Goal: Task Accomplishment & Management: Use online tool/utility

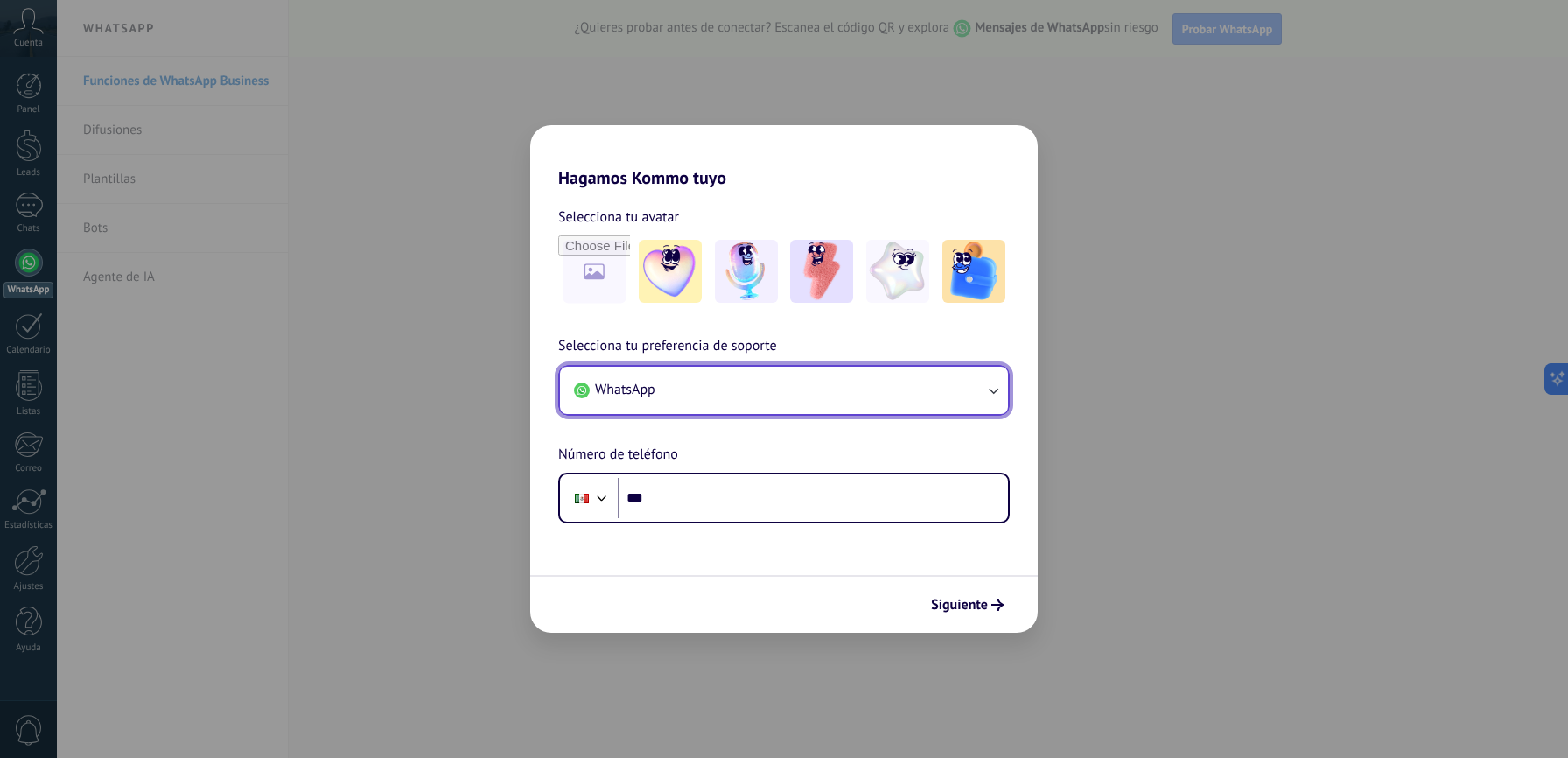
click at [699, 403] on button "WhatsApp" at bounding box center [784, 390] width 448 height 47
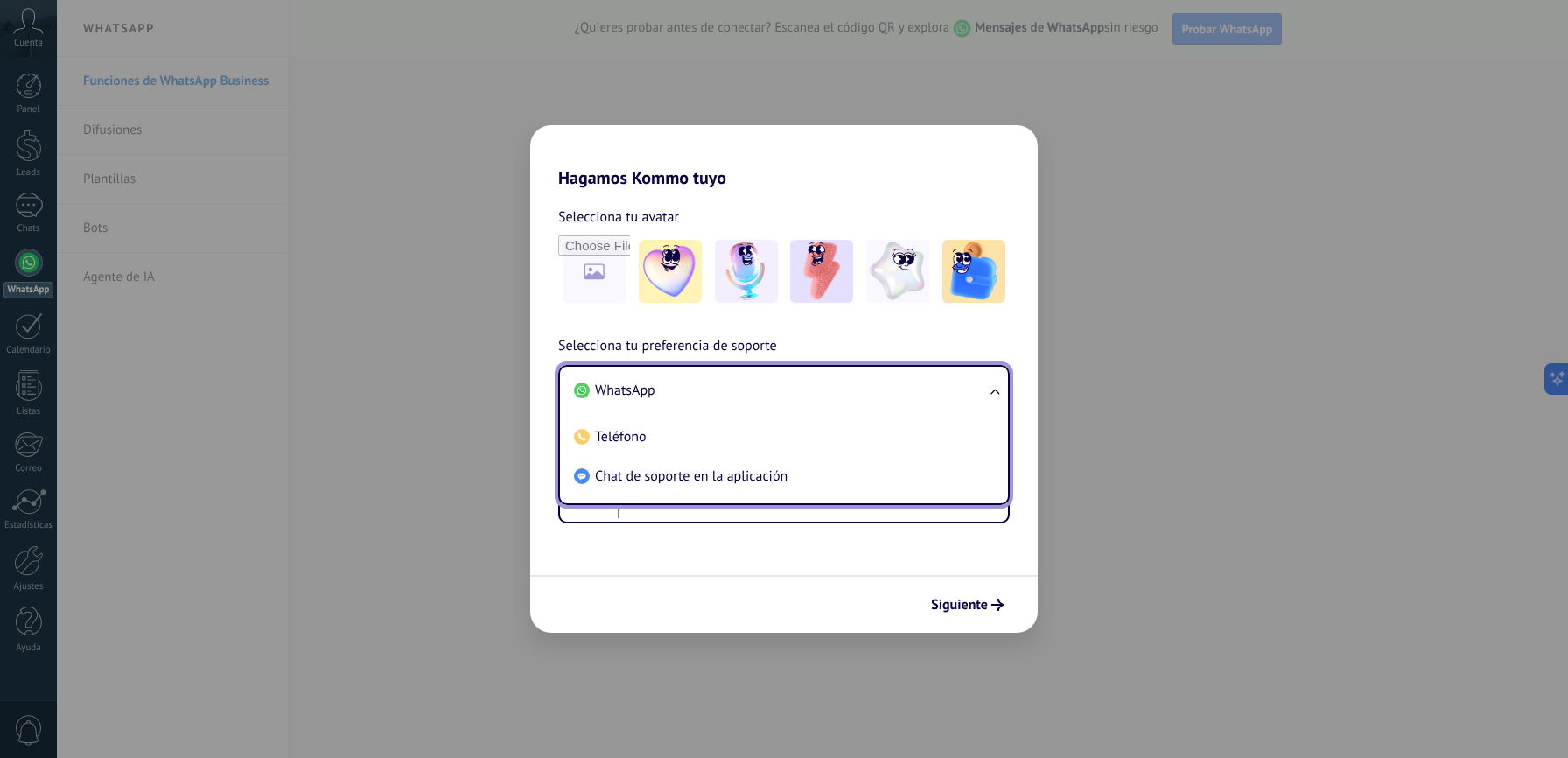
click at [633, 387] on span "WhatsApp" at bounding box center [625, 390] width 60 height 18
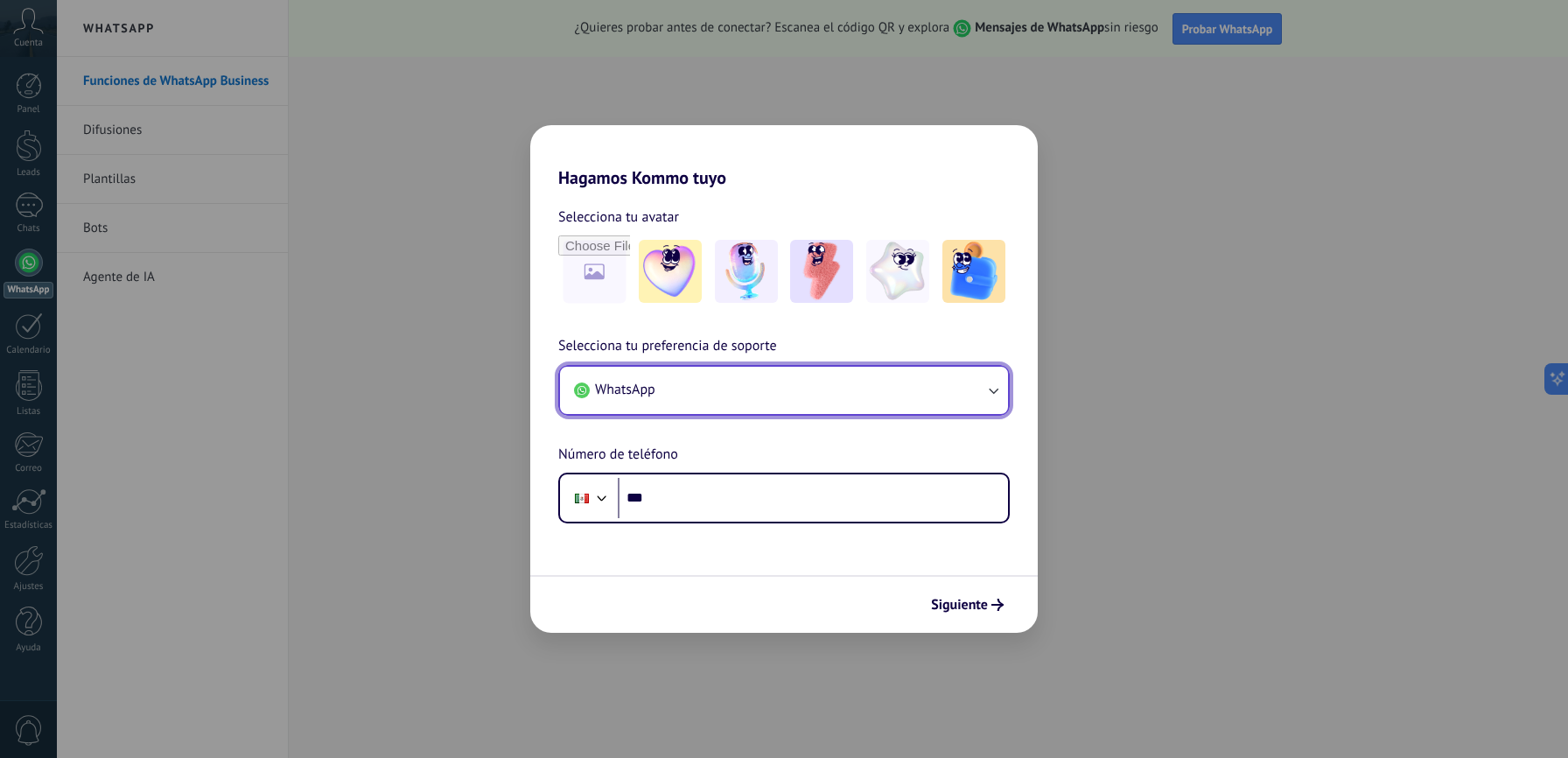
click at [691, 392] on button "WhatsApp" at bounding box center [784, 390] width 448 height 47
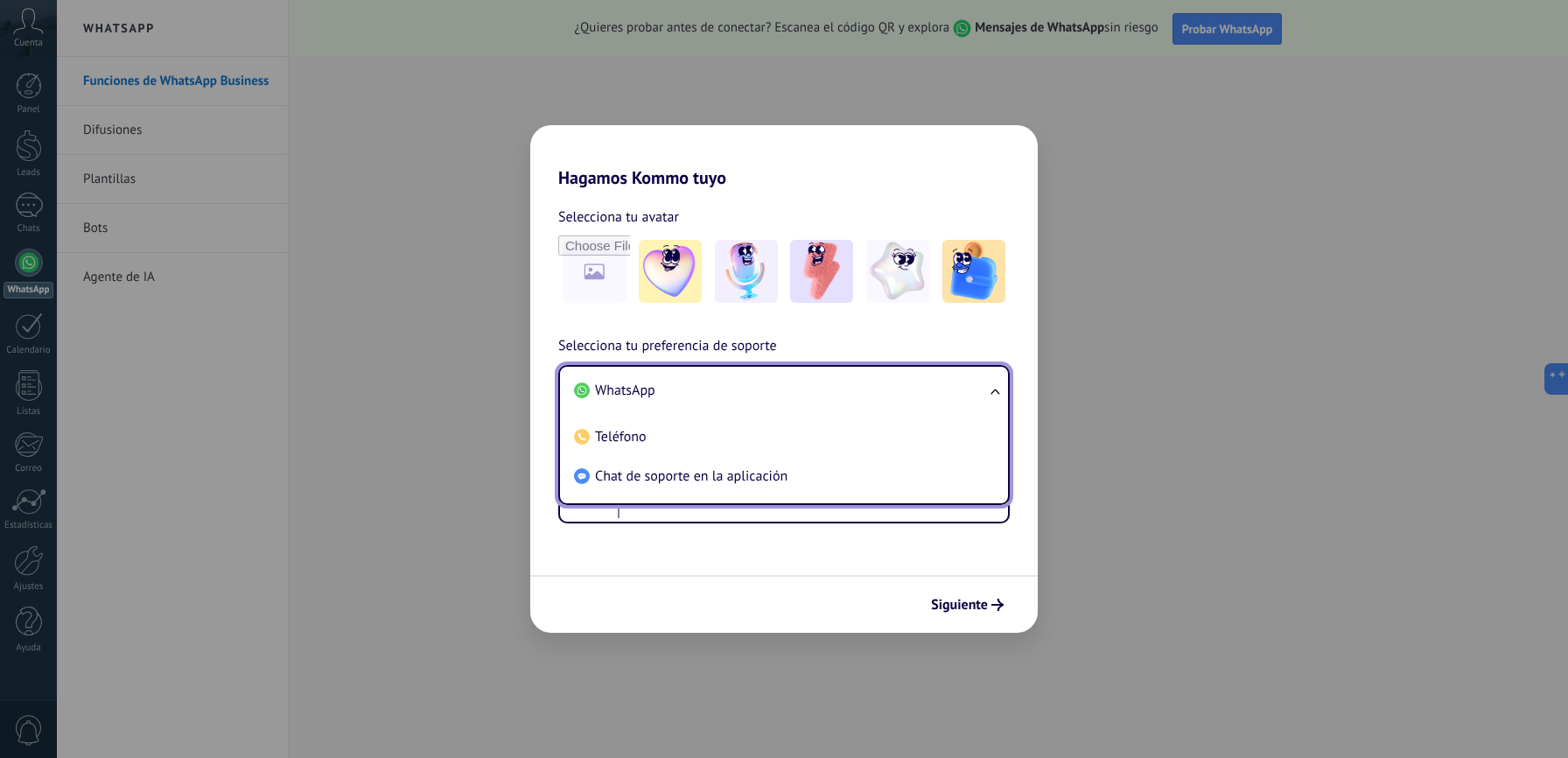
click at [633, 392] on span "WhatsApp" at bounding box center [625, 390] width 60 height 18
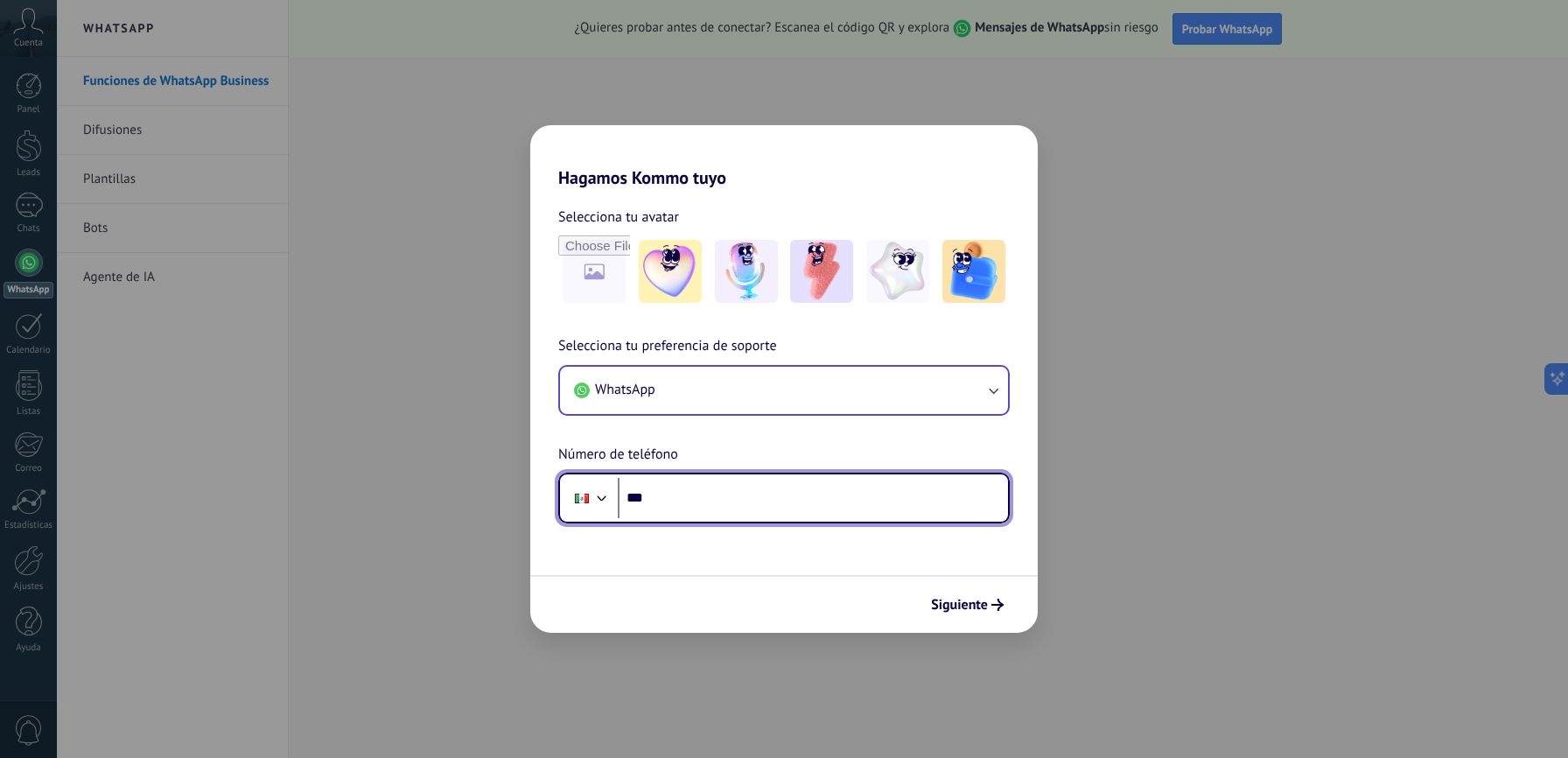
click at [679, 505] on input "***" at bounding box center [814, 497] width 391 height 40
type input "**********"
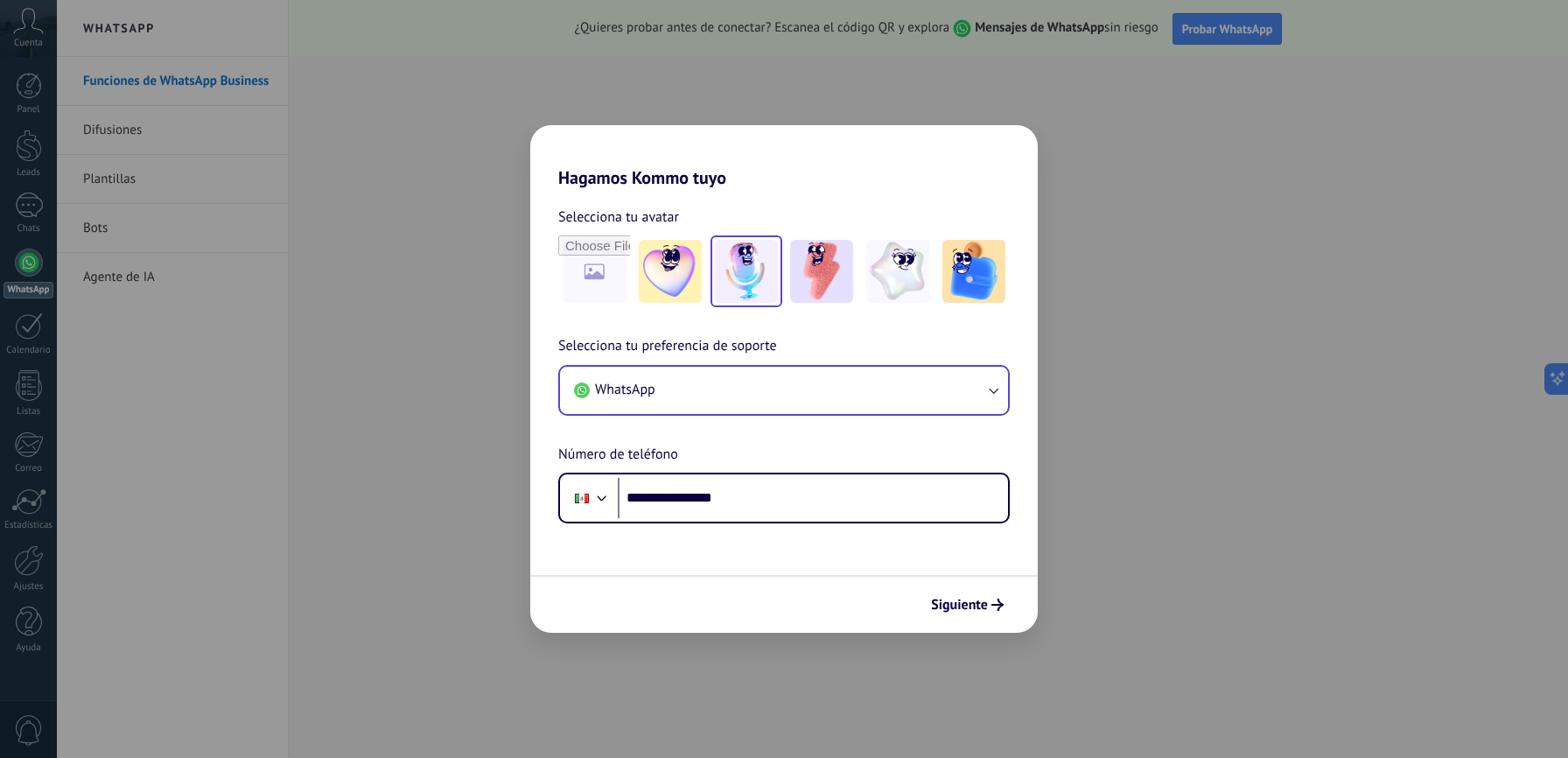
click at [758, 265] on img at bounding box center [746, 271] width 63 height 63
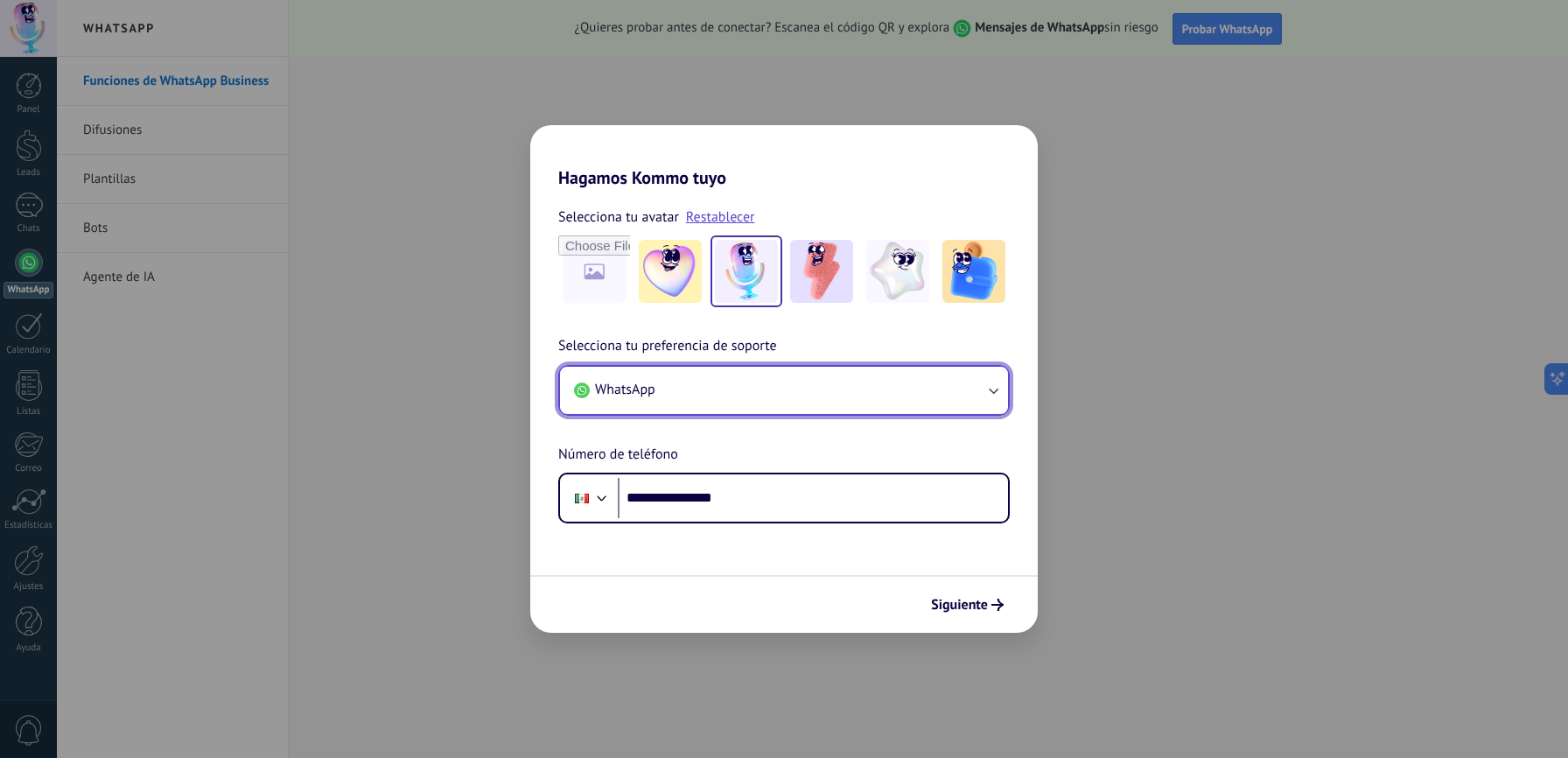
click at [722, 397] on button "WhatsApp" at bounding box center [784, 390] width 448 height 47
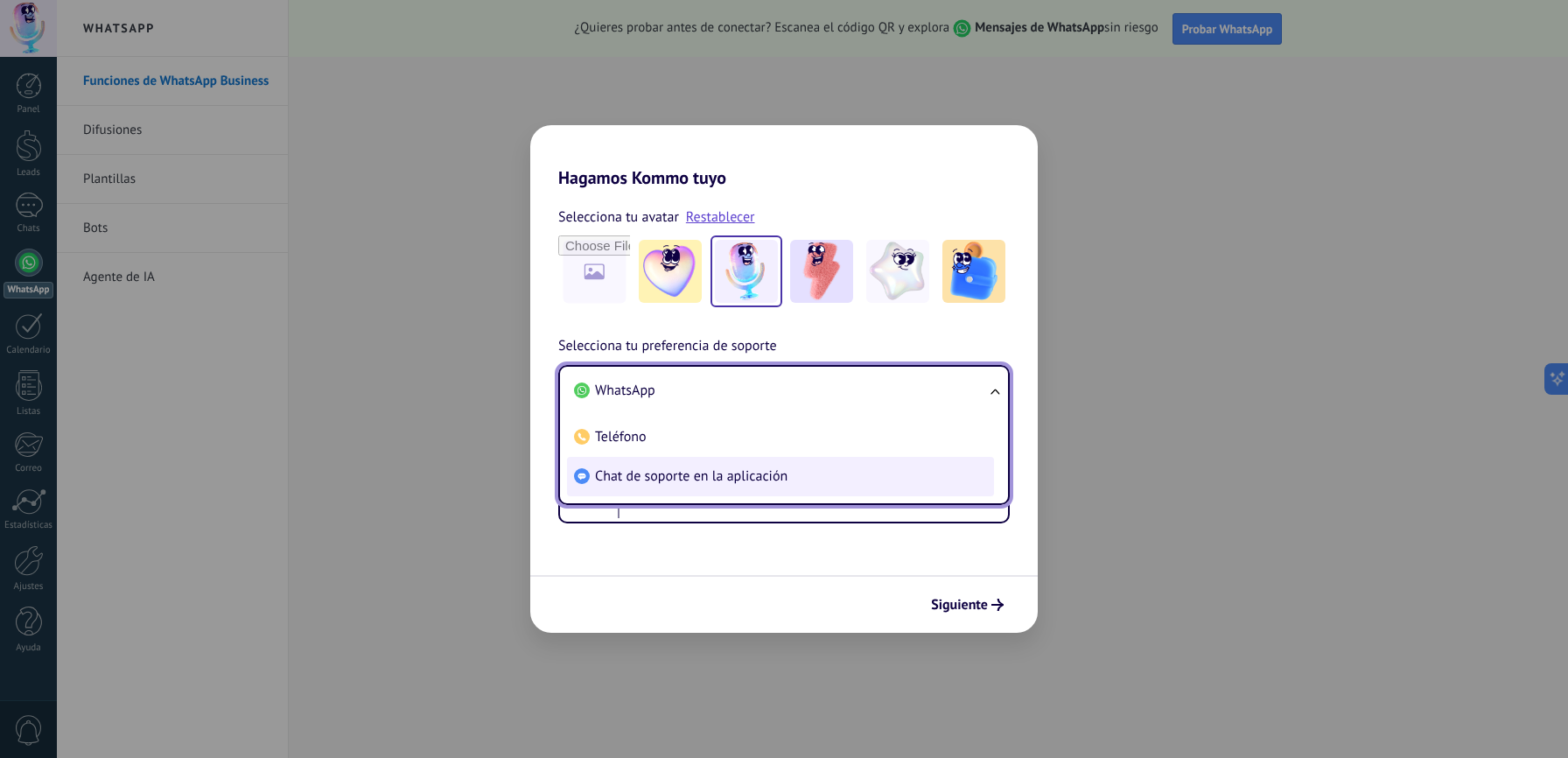
click at [654, 473] on span "Chat de soporte en la aplicación" at bounding box center [691, 476] width 193 height 18
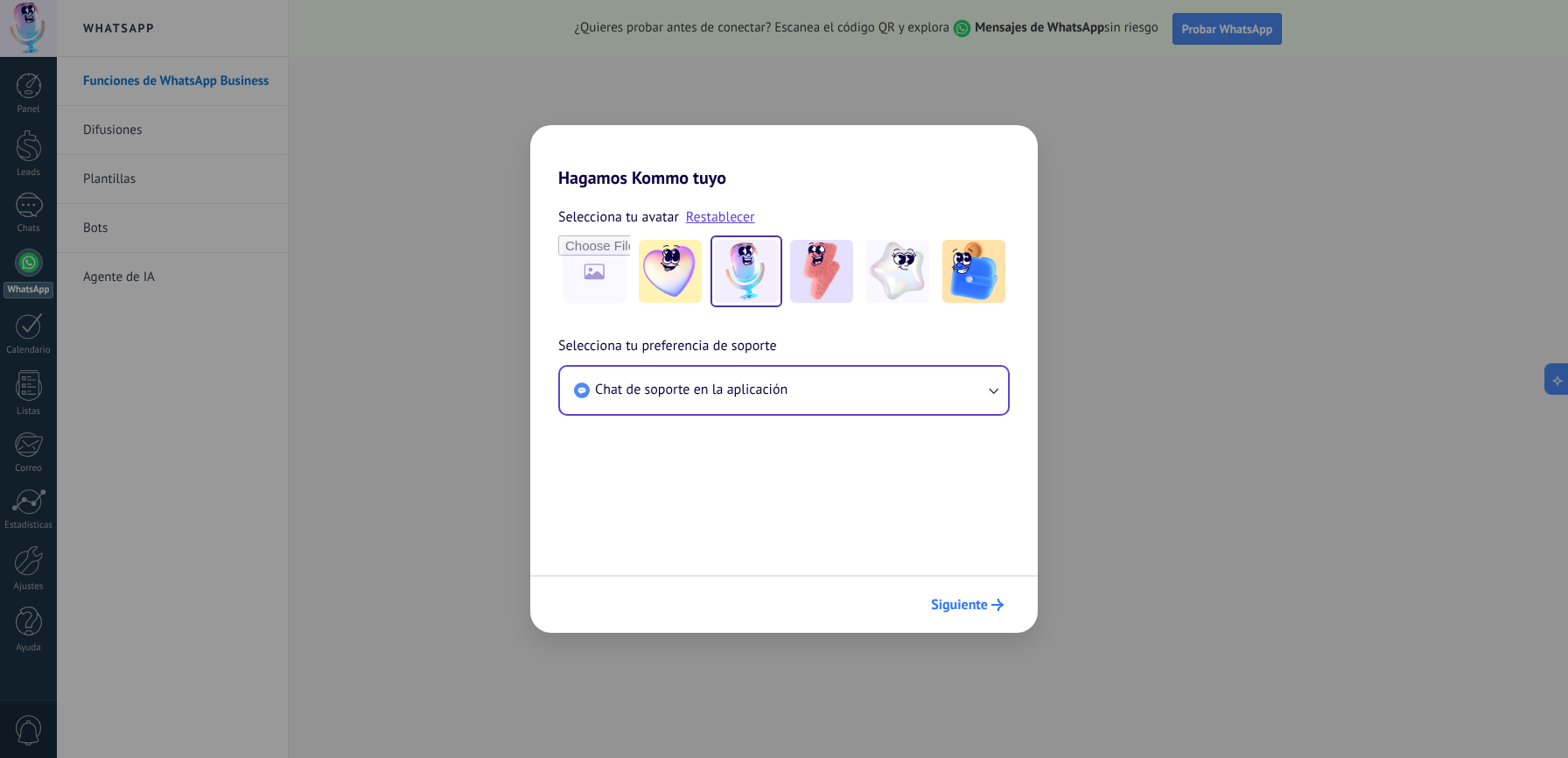
click at [963, 607] on span "Siguiente" at bounding box center [959, 604] width 56 height 12
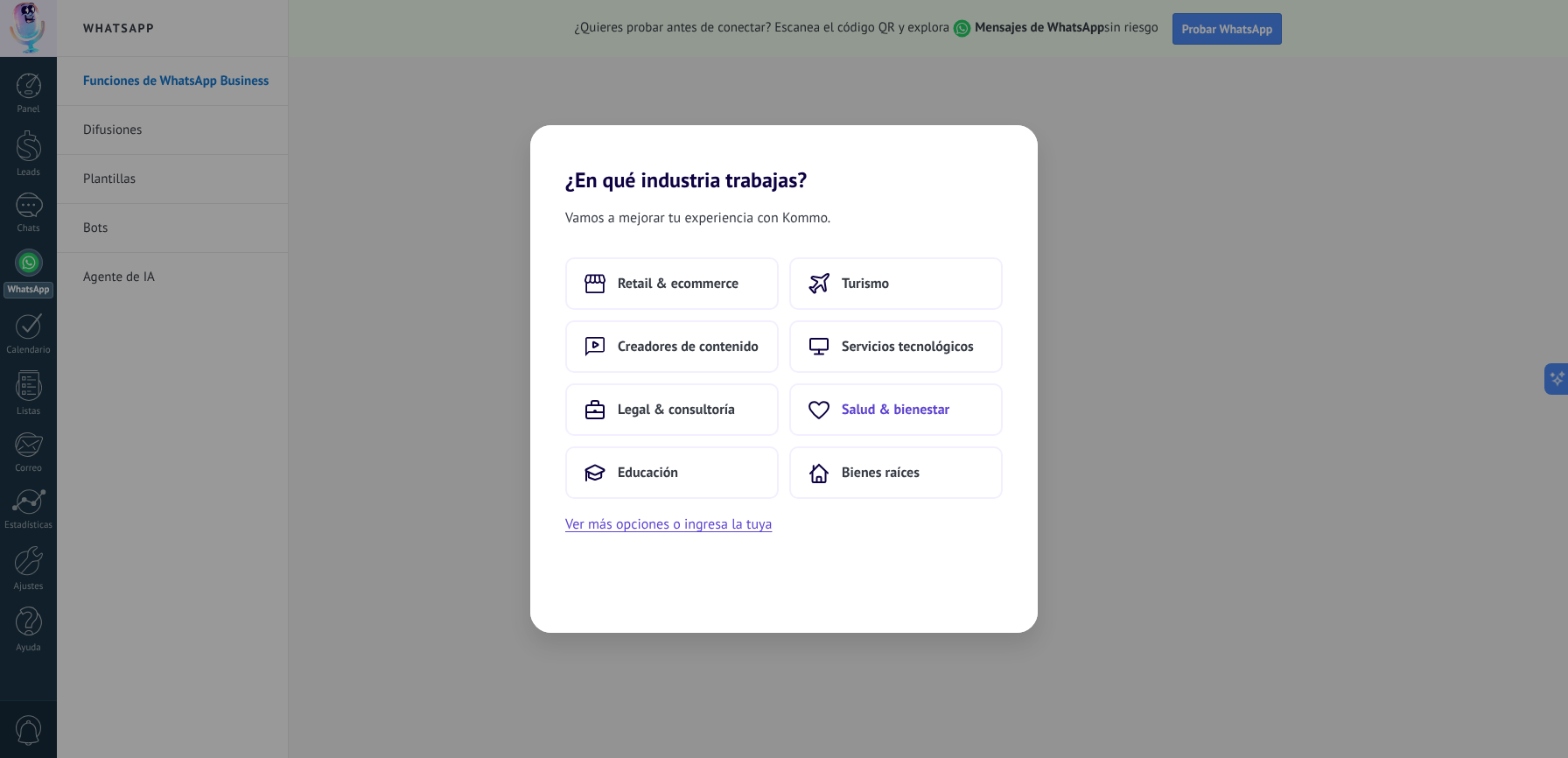
click at [846, 412] on span "Salud & bienestar" at bounding box center [896, 409] width 107 height 18
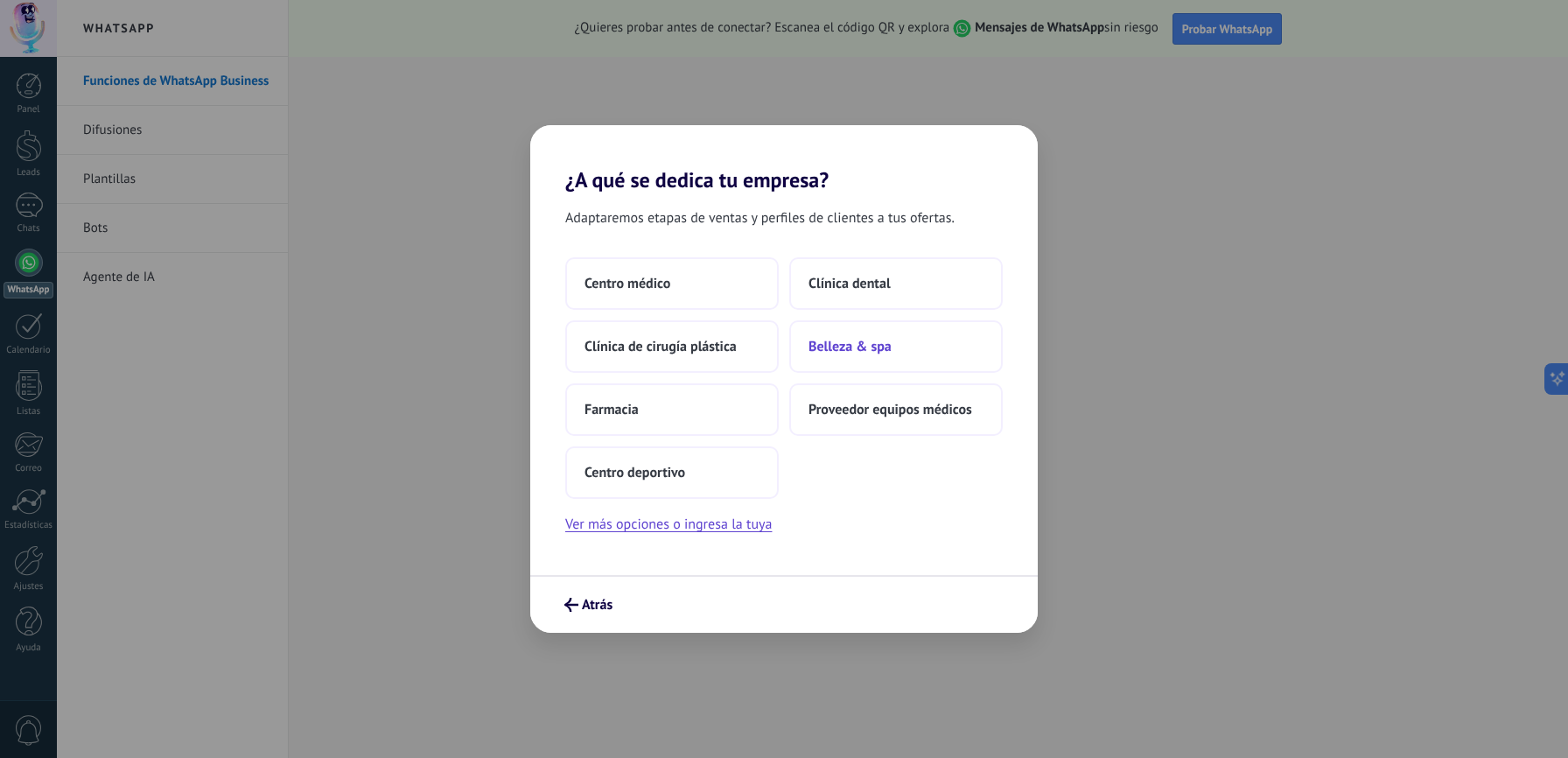
click at [844, 345] on span "Belleza & spa" at bounding box center [851, 346] width 83 height 18
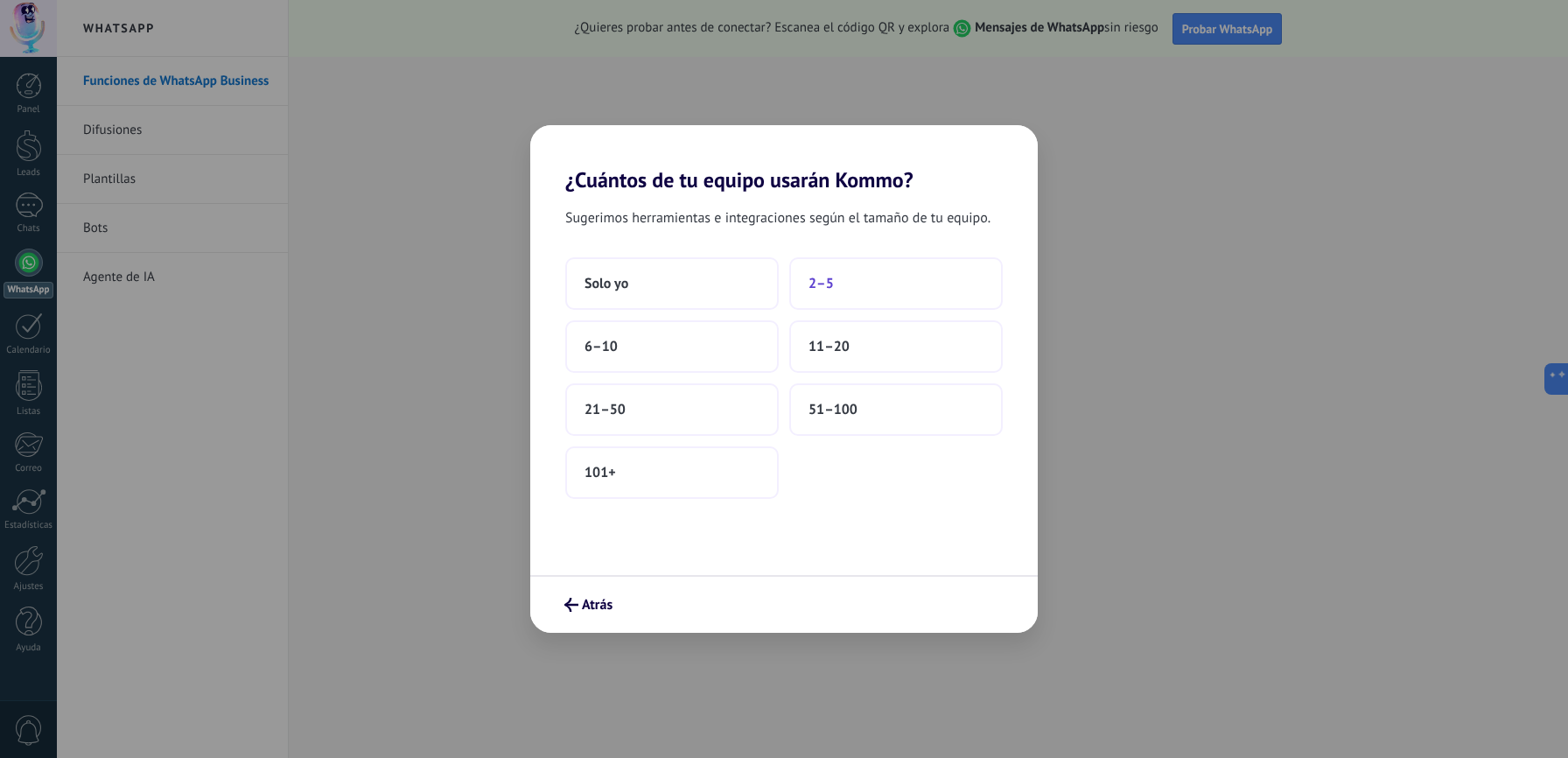
click at [825, 286] on span "2–5" at bounding box center [821, 283] width 25 height 18
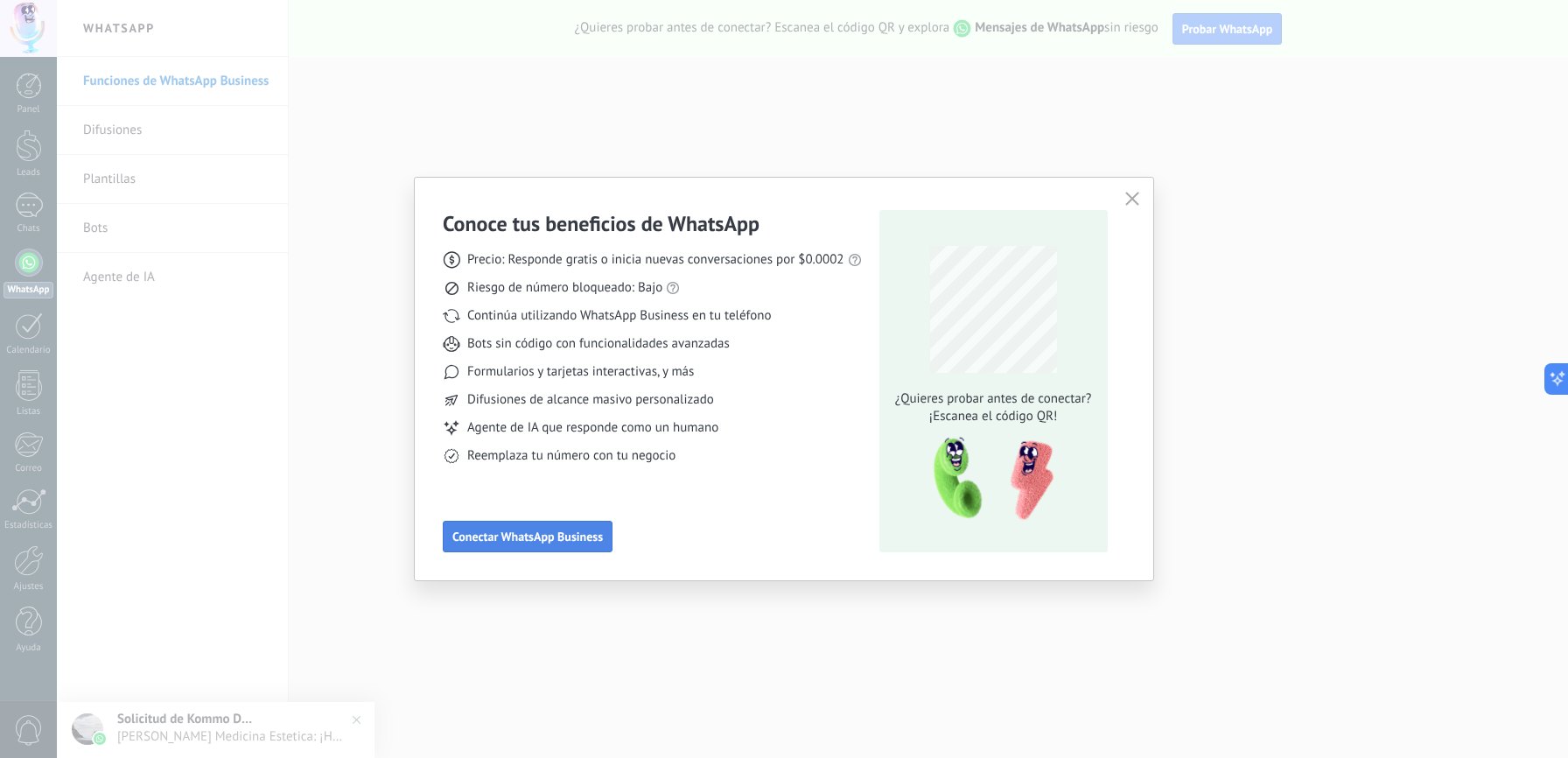
click at [570, 536] on span "Conectar WhatsApp Business" at bounding box center [528, 536] width 151 height 12
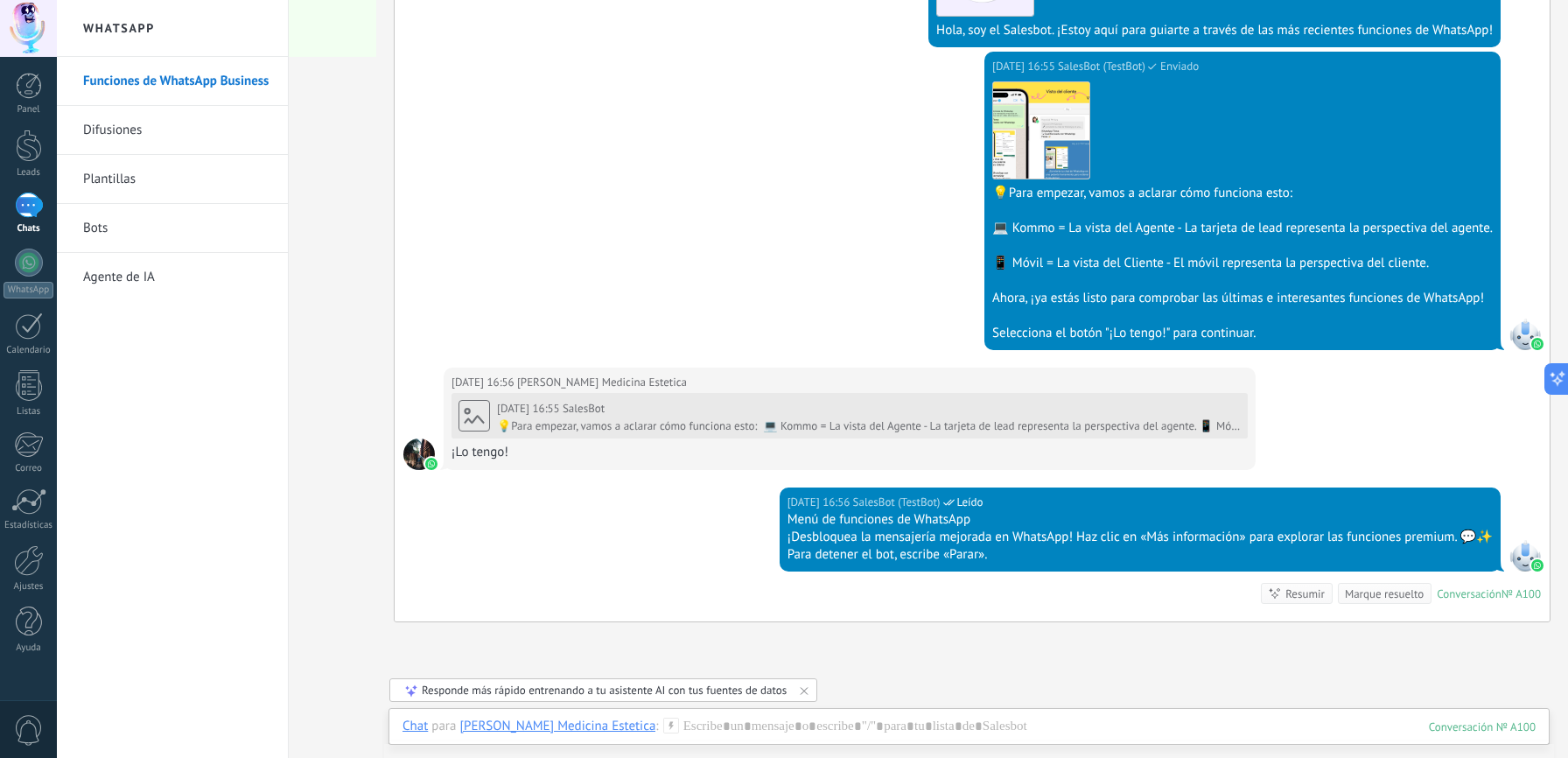
scroll to position [470, 0]
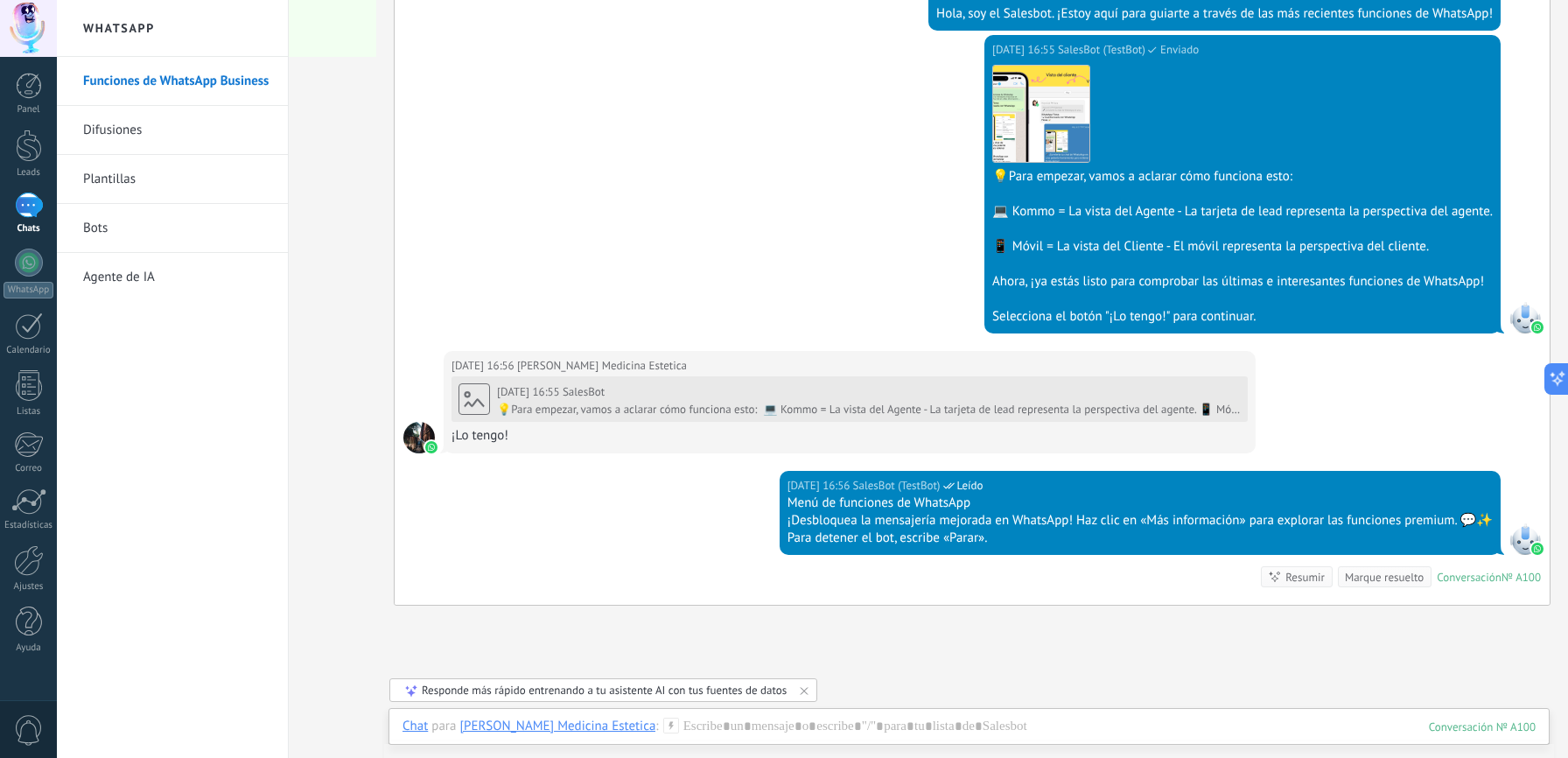
click at [1125, 315] on div "Selecciona el botón "¡Lo tengo!" para continuar." at bounding box center [1242, 317] width 501 height 18
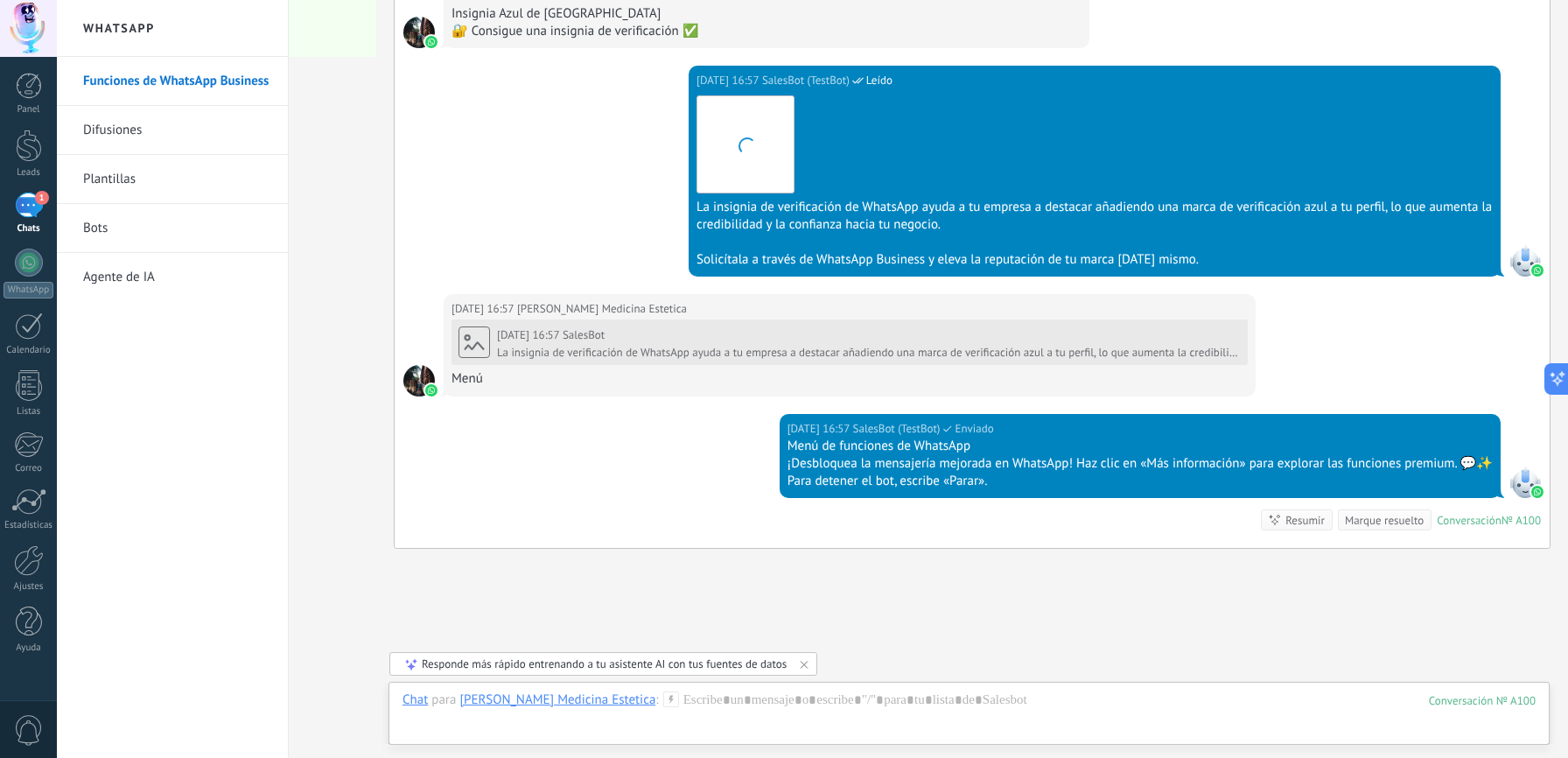
scroll to position [1209, 0]
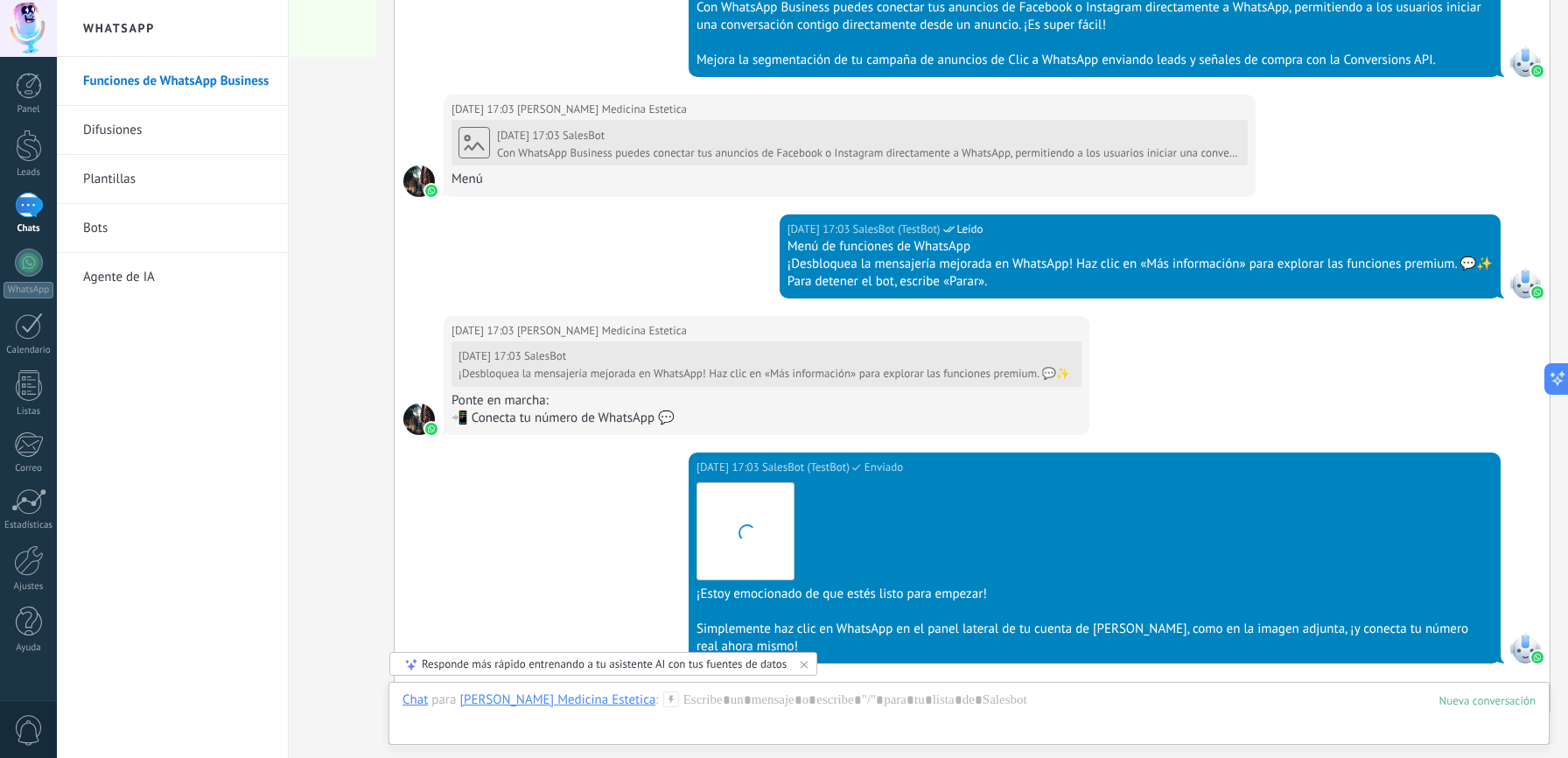
scroll to position [5196, 0]
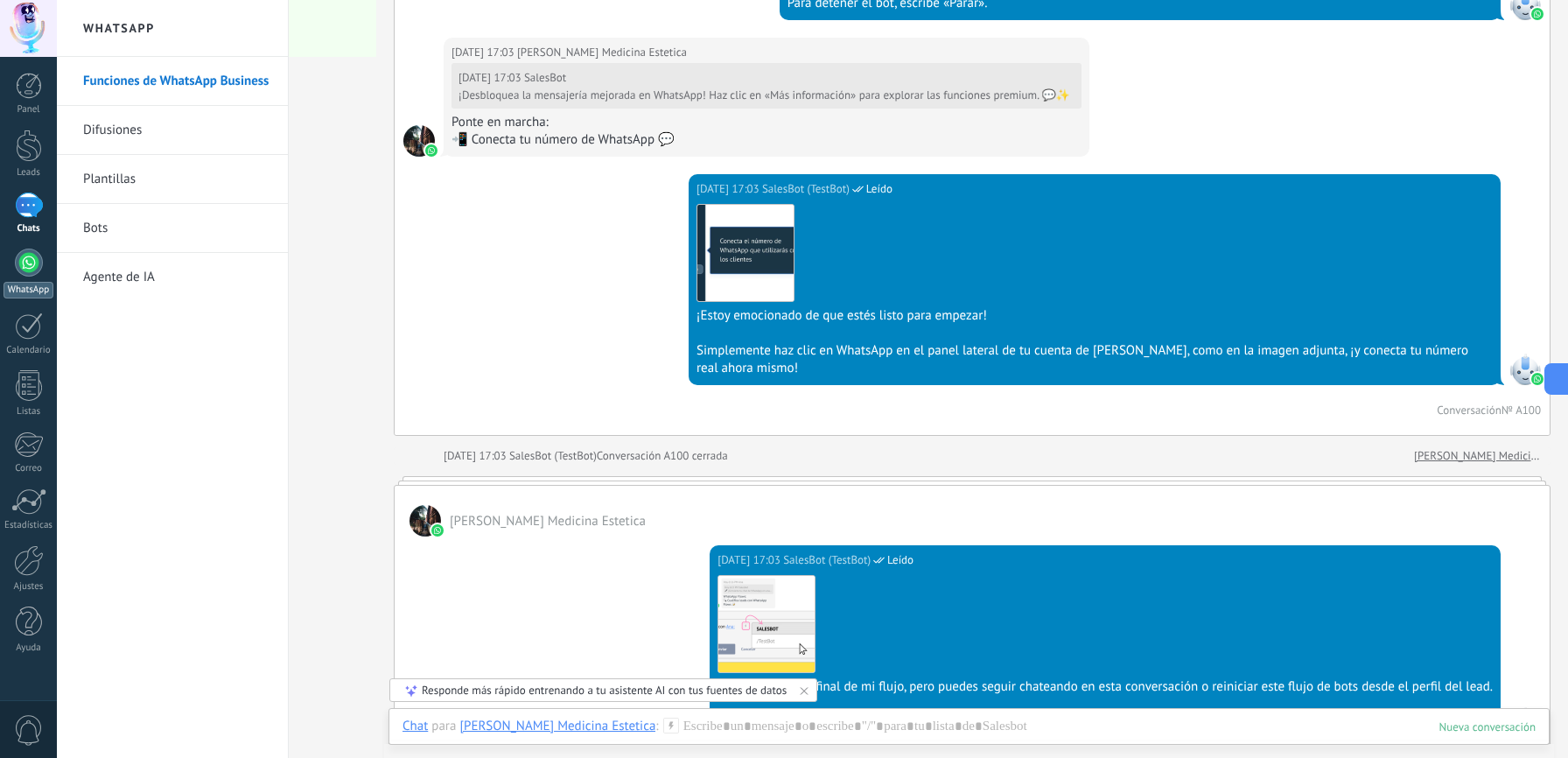
click at [31, 271] on div at bounding box center [29, 263] width 28 height 28
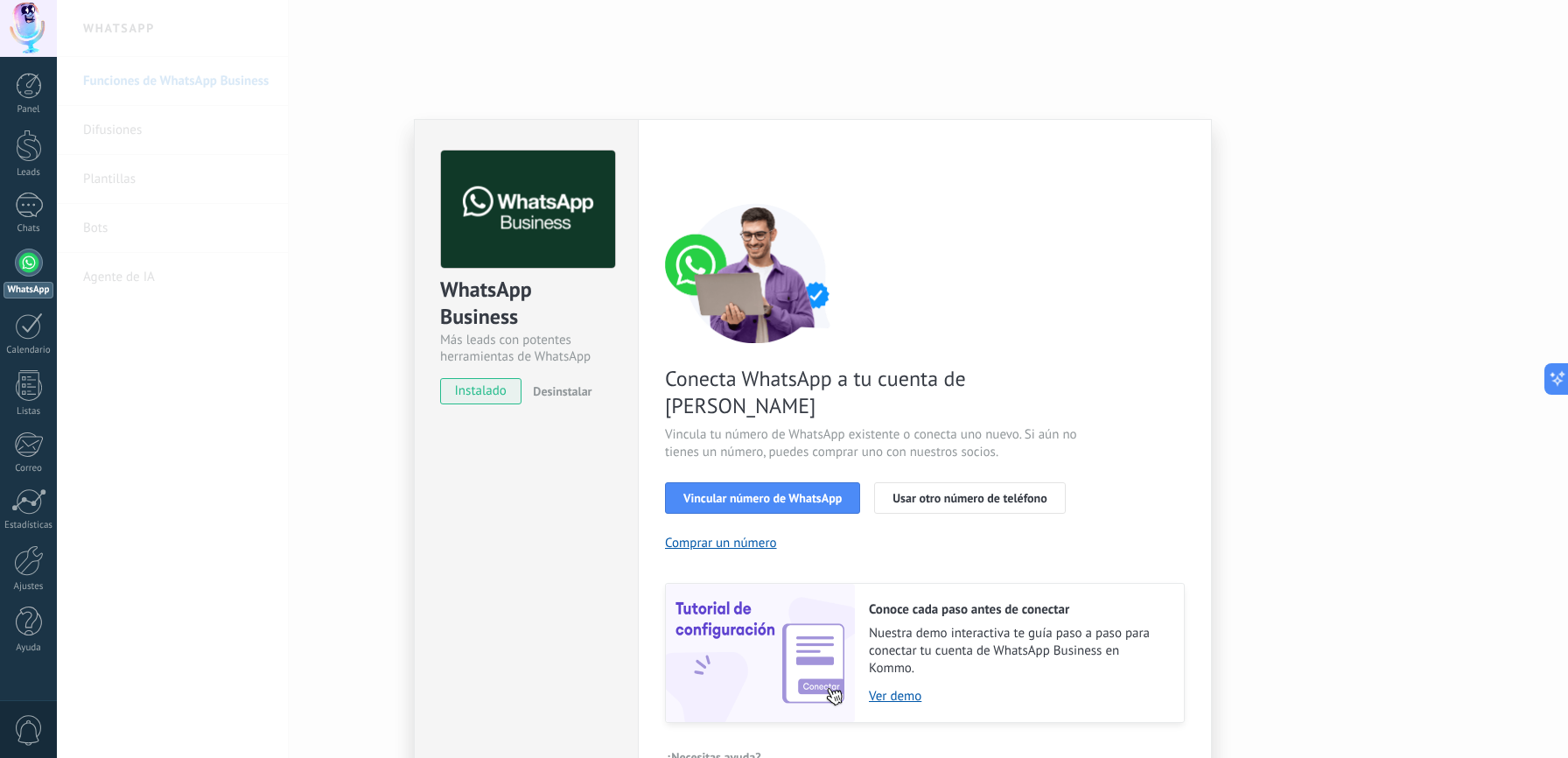
scroll to position [17, 0]
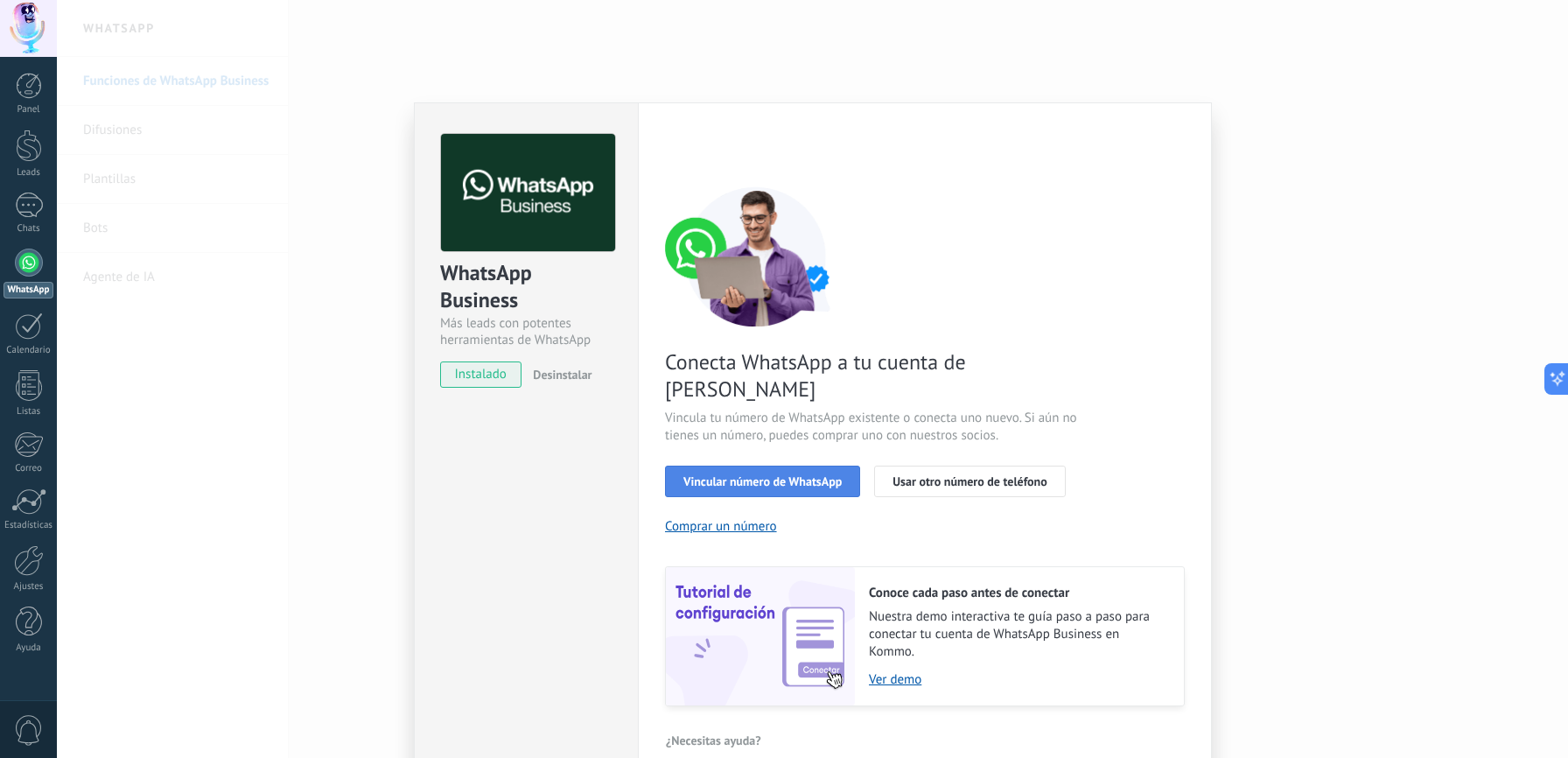
click at [765, 475] on span "Vincular número de WhatsApp" at bounding box center [762, 480] width 158 height 12
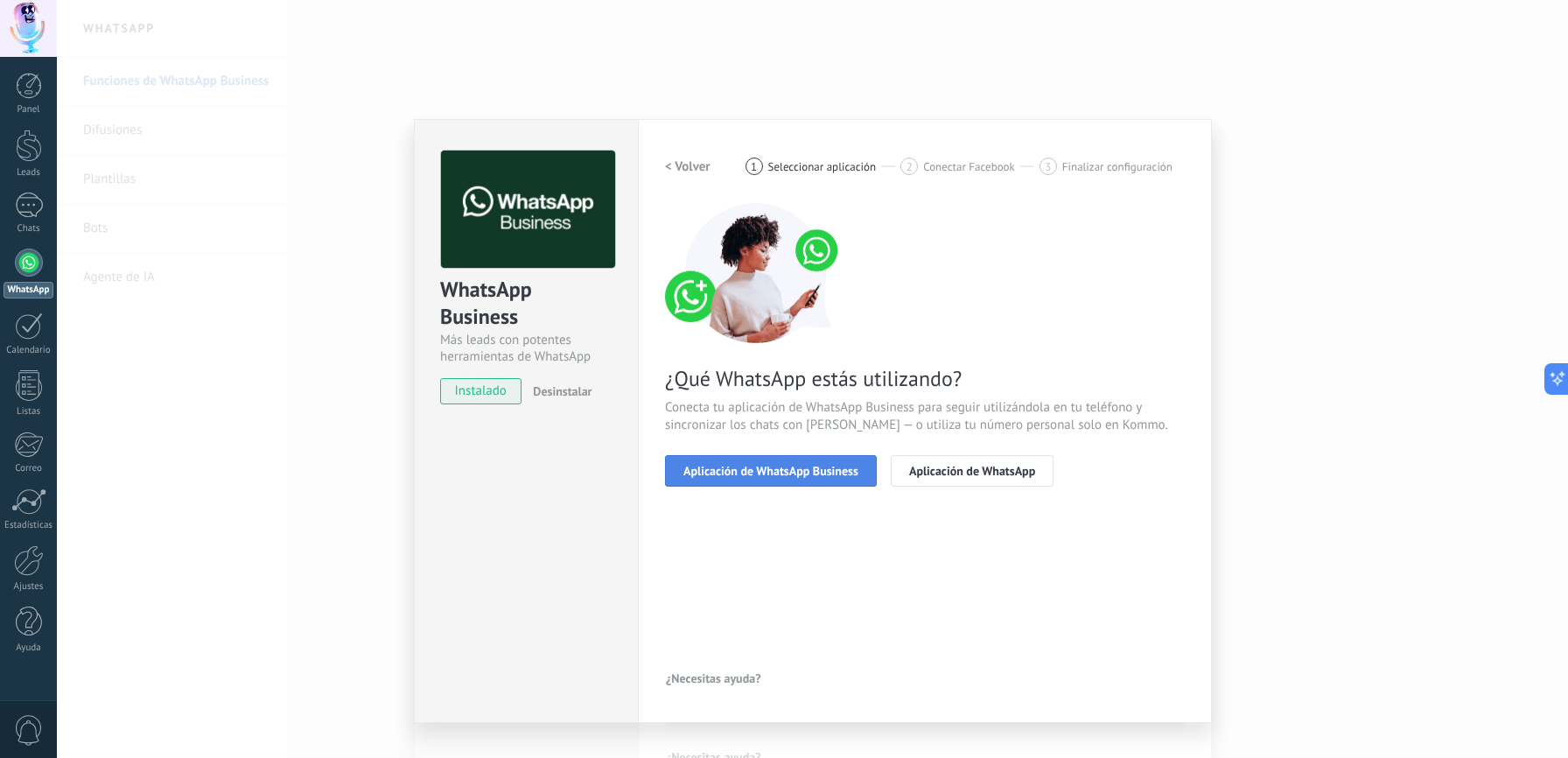
click at [773, 469] on span "Aplicación de WhatsApp Business" at bounding box center [770, 470] width 175 height 12
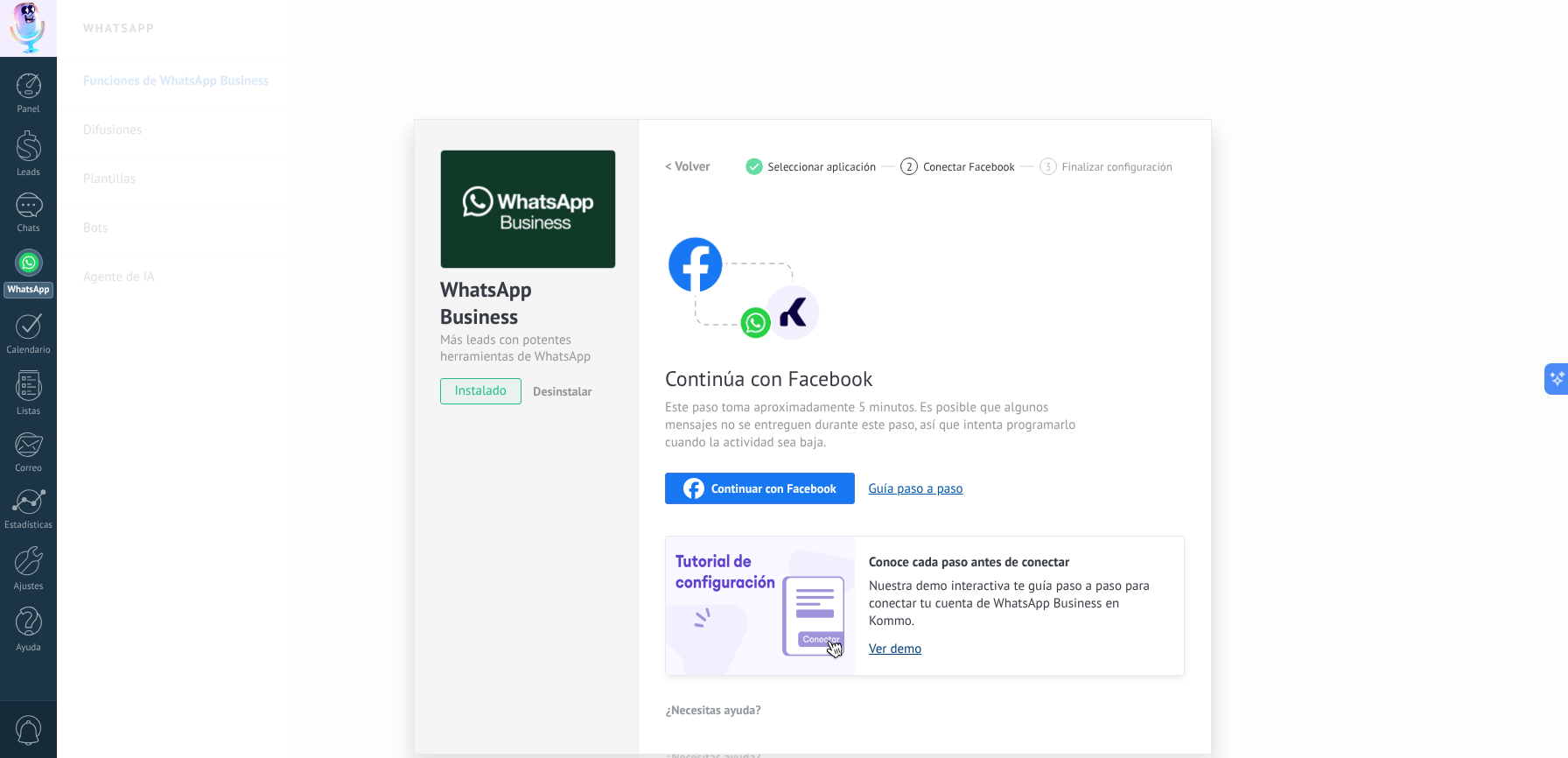
click at [895, 649] on link "Ver demo" at bounding box center [1017, 649] width 297 height 17
click at [761, 478] on div "Continuar con Facebook" at bounding box center [759, 488] width 153 height 21
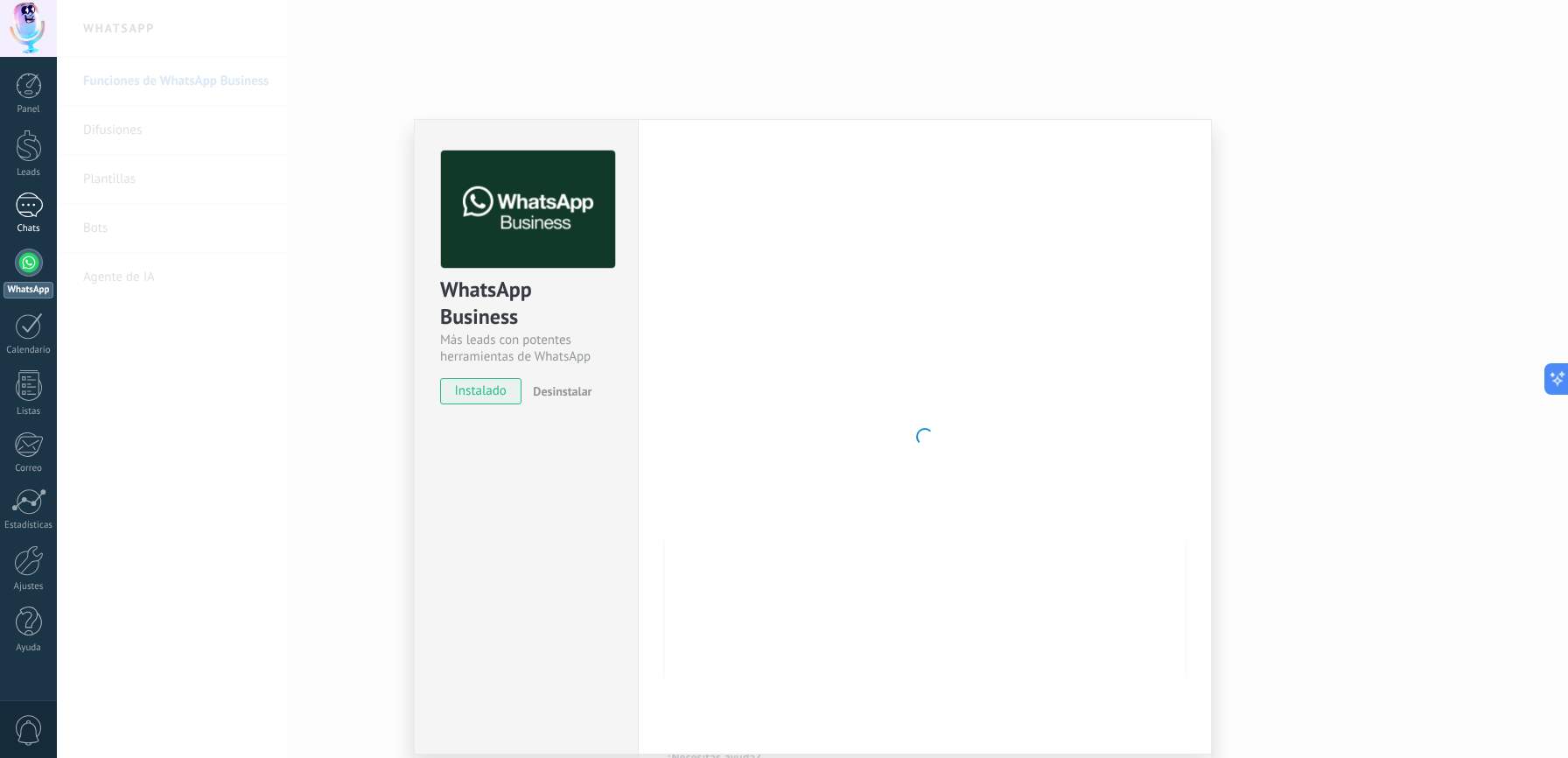
click at [26, 216] on div "1" at bounding box center [29, 205] width 28 height 25
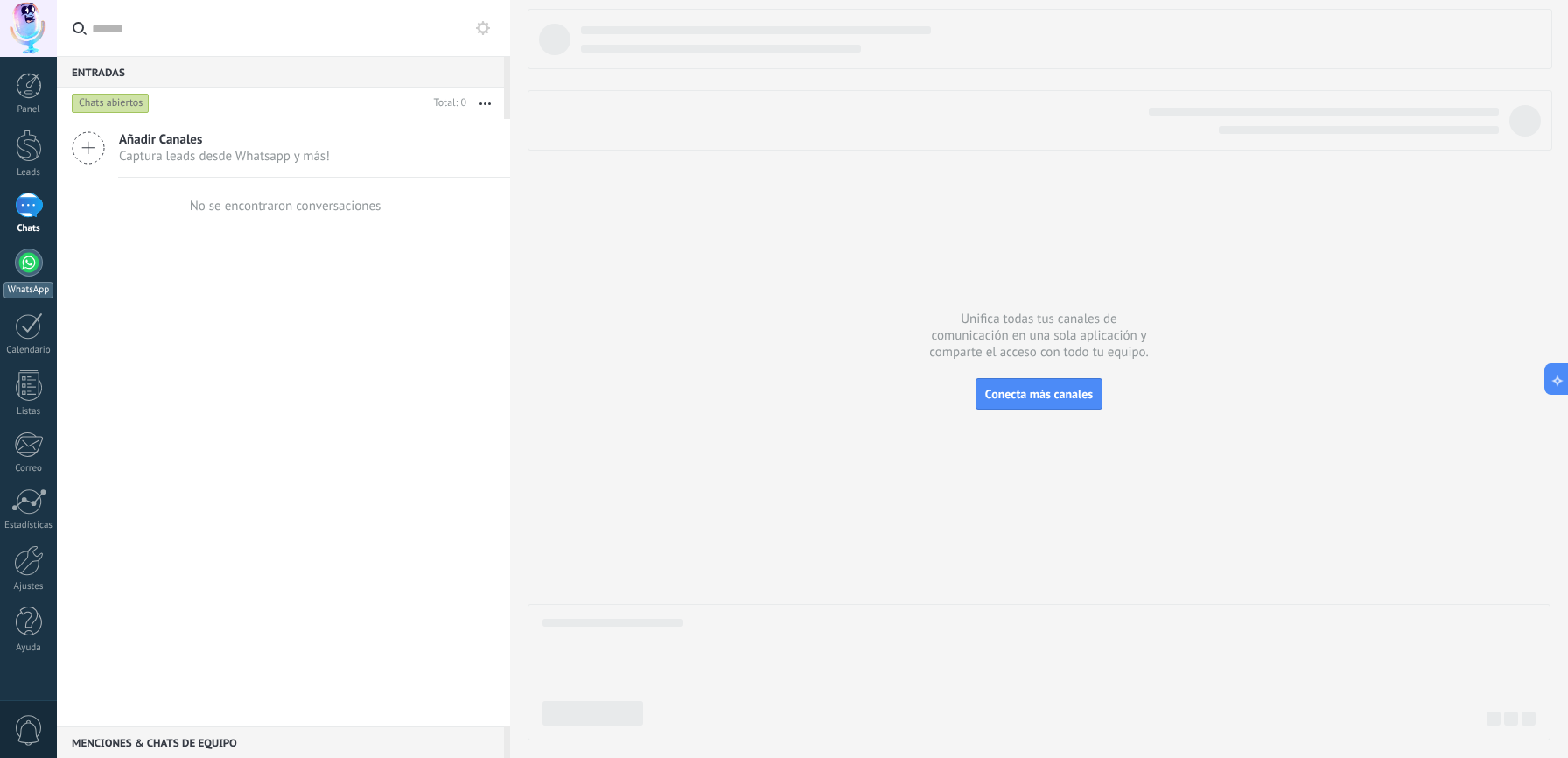
click at [33, 264] on div at bounding box center [29, 263] width 28 height 28
